Goal: Find specific page/section: Find specific page/section

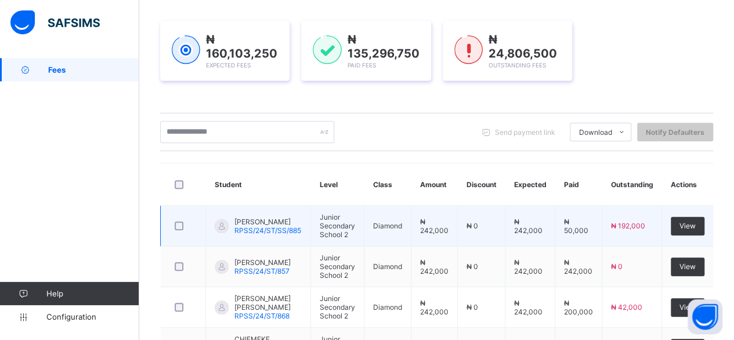
scroll to position [174, 0]
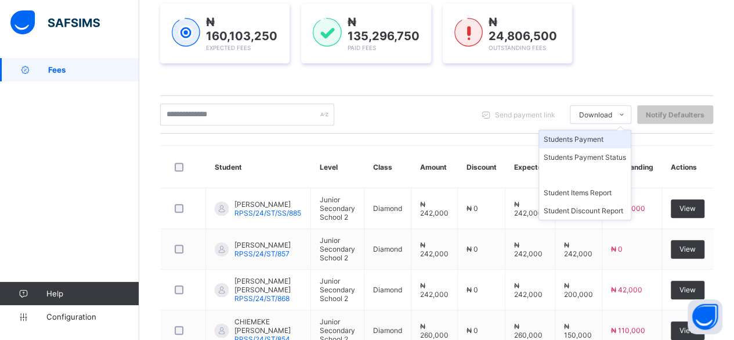
click at [589, 142] on li "Students Payment" at bounding box center [585, 139] width 92 height 18
click at [586, 136] on li "Students Payment" at bounding box center [585, 139] width 92 height 18
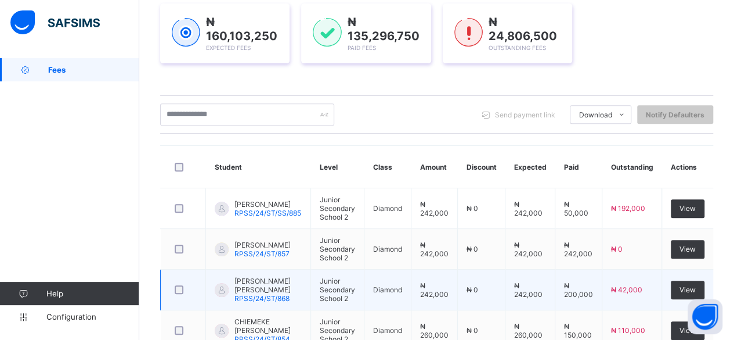
scroll to position [0, 0]
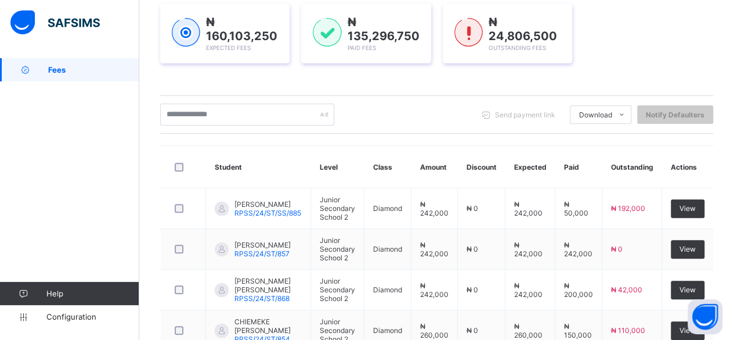
click at [469, 125] on div "Send payment link Download Students Payment Students Payment Status Student Ite…" at bounding box center [436, 114] width 553 height 38
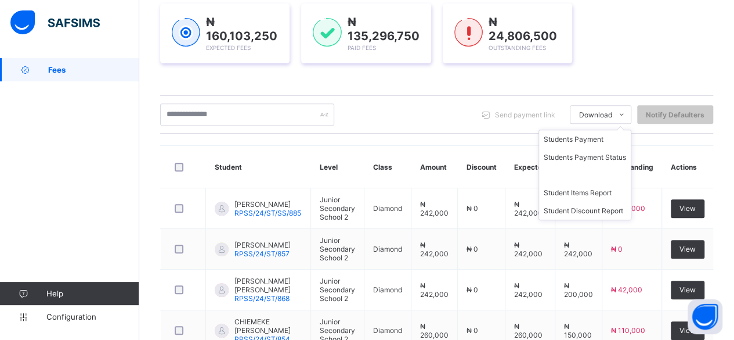
click at [609, 129] on ul "Students Payment Students Payment Status Student Items Report Student Discount …" at bounding box center [585, 174] width 93 height 91
click at [593, 134] on ul "Students Payment Students Payment Status Student Items Report Student Discount …" at bounding box center [585, 174] width 93 height 91
click at [591, 139] on li "Students Payment" at bounding box center [585, 139] width 92 height 18
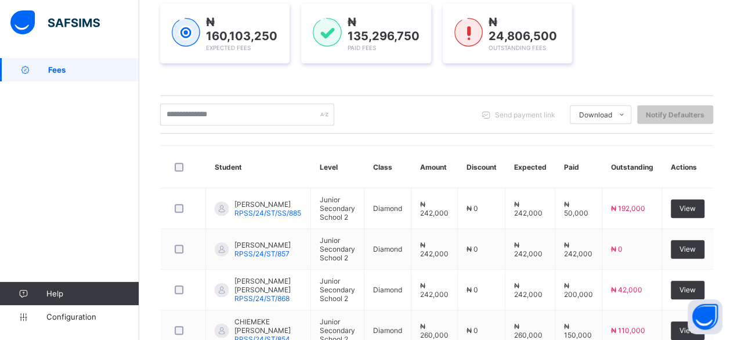
click at [464, 138] on div "Session [DATE]-[DATE] Term First Term Section Select class section Level Select…" at bounding box center [436, 307] width 553 height 713
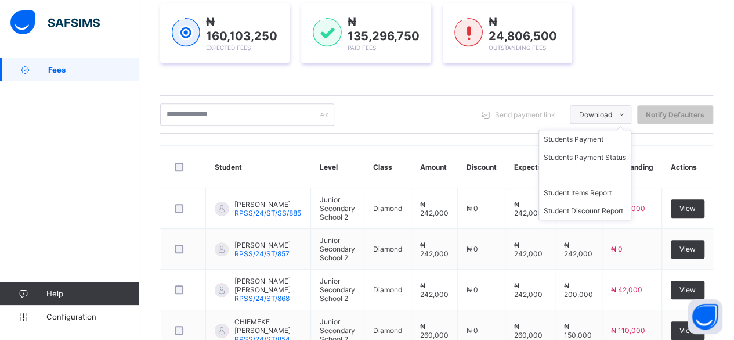
click at [610, 114] on span "Download" at bounding box center [595, 114] width 33 height 9
click at [596, 139] on li "Students Payment" at bounding box center [585, 139] width 92 height 18
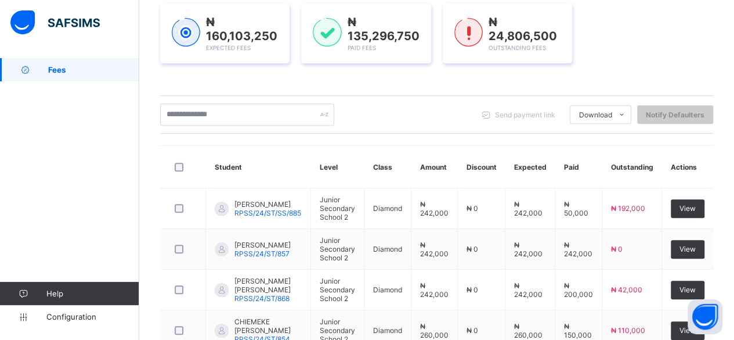
click at [485, 128] on div "Send payment link Download Students Payment Students Payment Status Student Ite…" at bounding box center [436, 114] width 553 height 38
click at [413, 141] on div "Session [DATE]-[DATE] Term First Term Section Select class section Level Select…" at bounding box center [436, 307] width 553 height 713
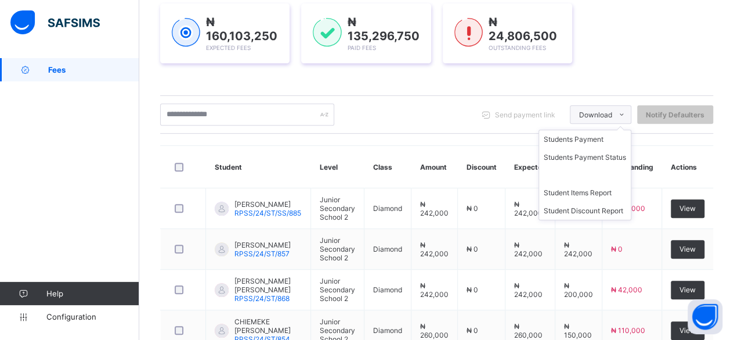
click at [612, 113] on span "Download" at bounding box center [595, 114] width 33 height 9
click at [604, 139] on li "Students Payment" at bounding box center [585, 139] width 92 height 18
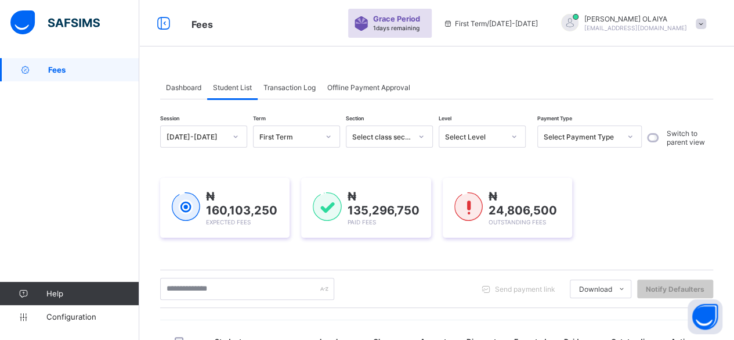
click at [706, 20] on span at bounding box center [701, 24] width 10 height 10
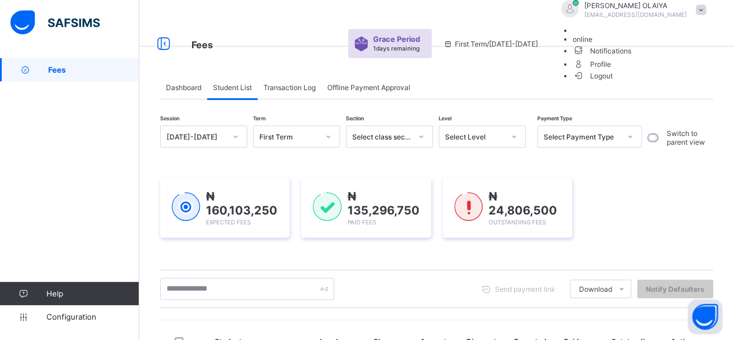
click at [613, 82] on span "Logout" at bounding box center [593, 76] width 40 height 12
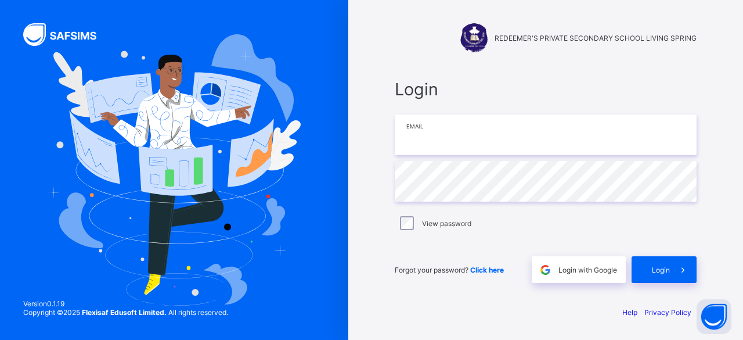
type input "**********"
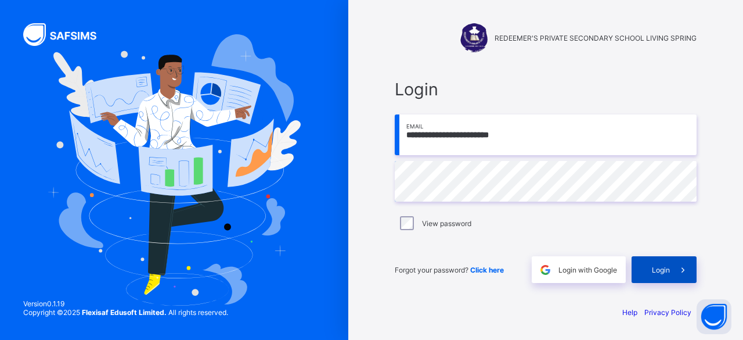
click at [664, 266] on span "Login" at bounding box center [661, 269] width 18 height 9
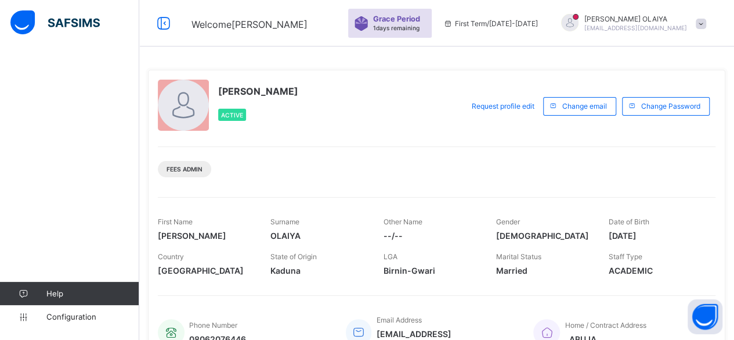
click at [706, 19] on span at bounding box center [701, 24] width 10 height 10
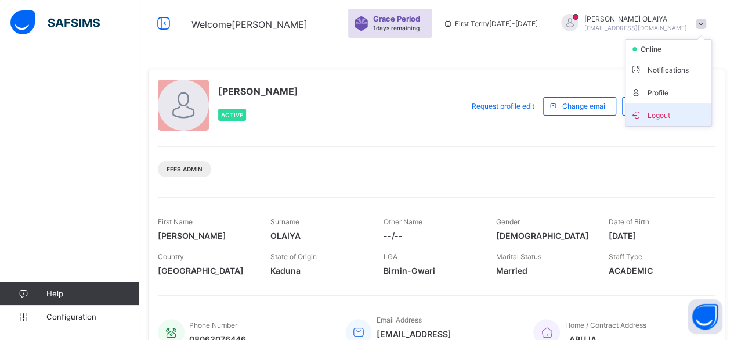
click at [666, 111] on span "Logout" at bounding box center [668, 114] width 77 height 13
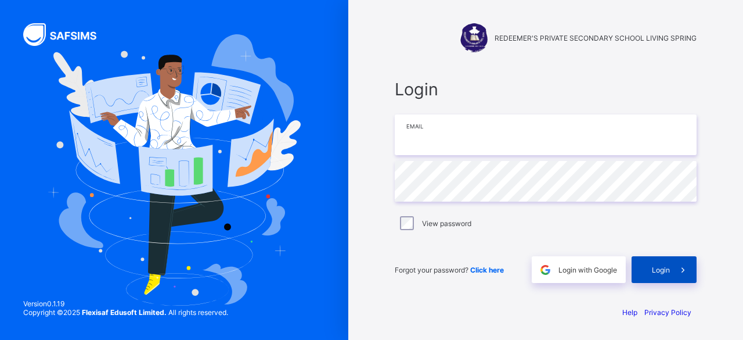
type input "**********"
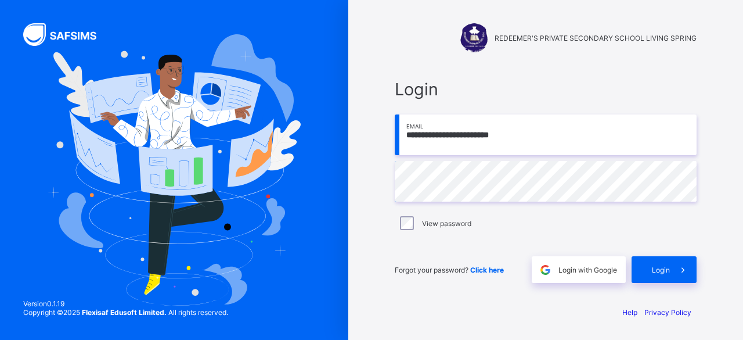
drag, startPoint x: 642, startPoint y: 276, endPoint x: 627, endPoint y: 269, distance: 15.9
click at [637, 275] on div "Login" at bounding box center [664, 269] width 65 height 27
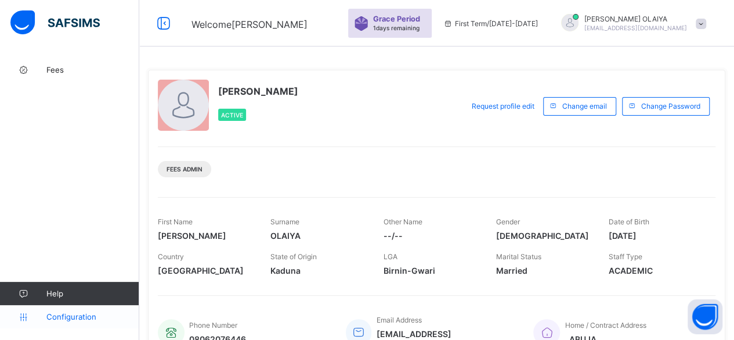
click at [56, 312] on span "Configuration" at bounding box center [92, 316] width 92 height 9
